Goal: Information Seeking & Learning: Learn about a topic

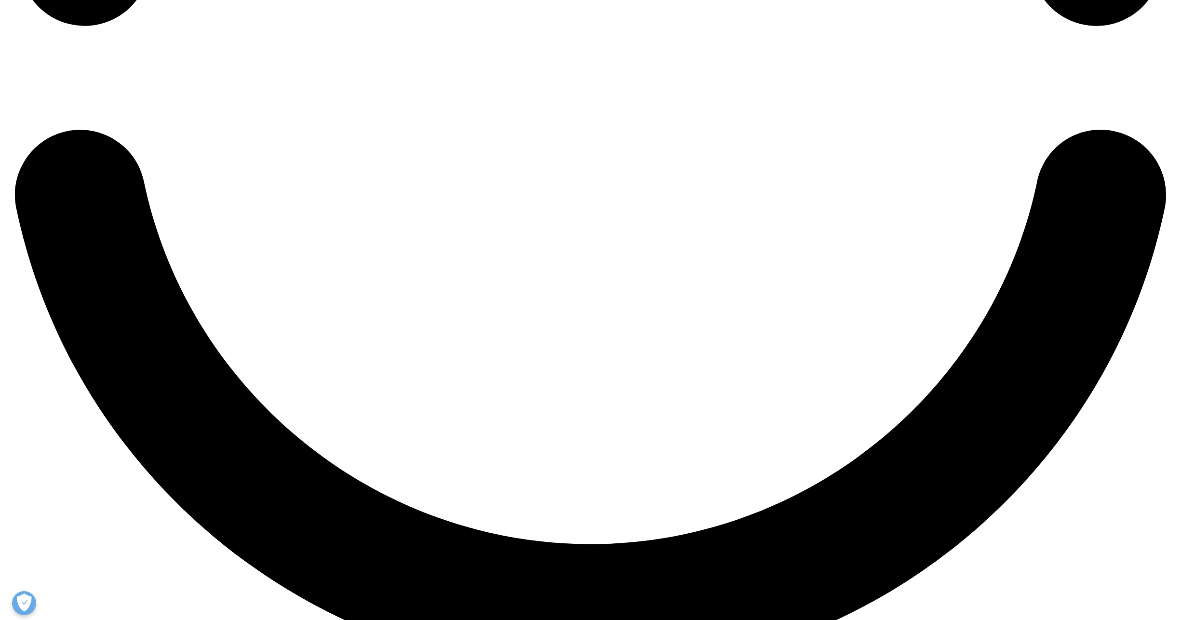
scroll to position [2864, 0]
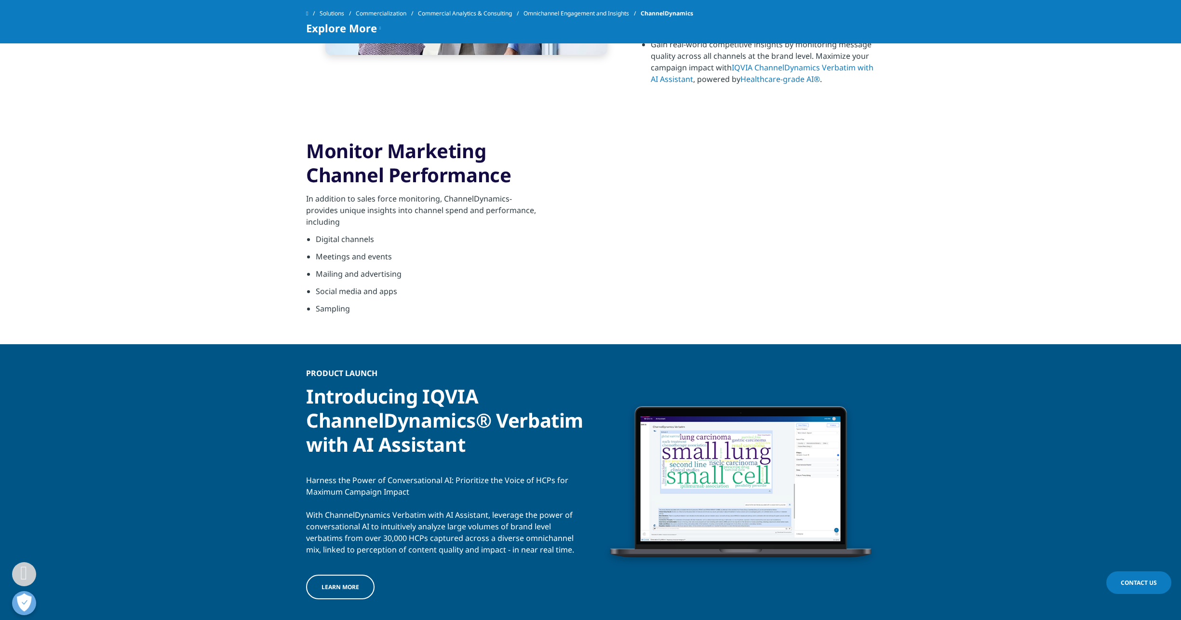
scroll to position [720, 0]
